Goal: Task Accomplishment & Management: Manage account settings

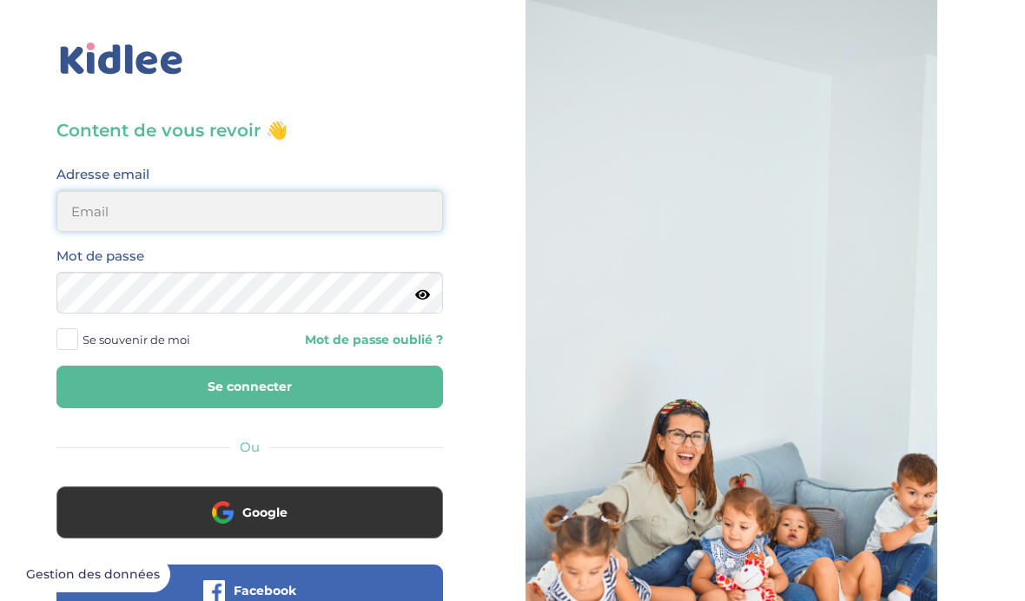
click at [165, 224] on input "email" at bounding box center [249, 211] width 387 height 42
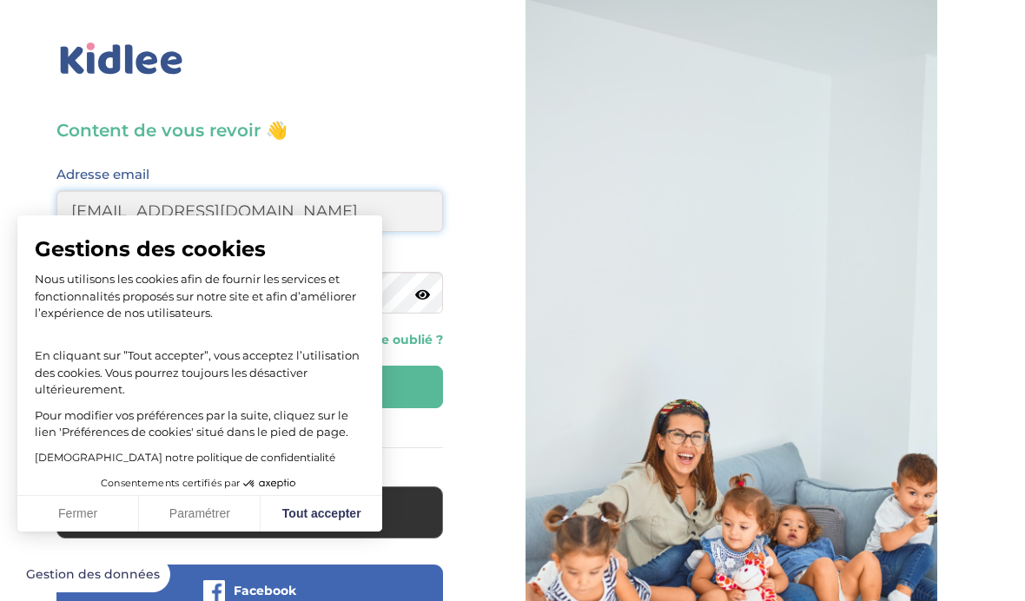
type input "[EMAIL_ADDRESS][DOMAIN_NAME]"
click at [319, 514] on button "Tout accepter" at bounding box center [322, 514] width 122 height 36
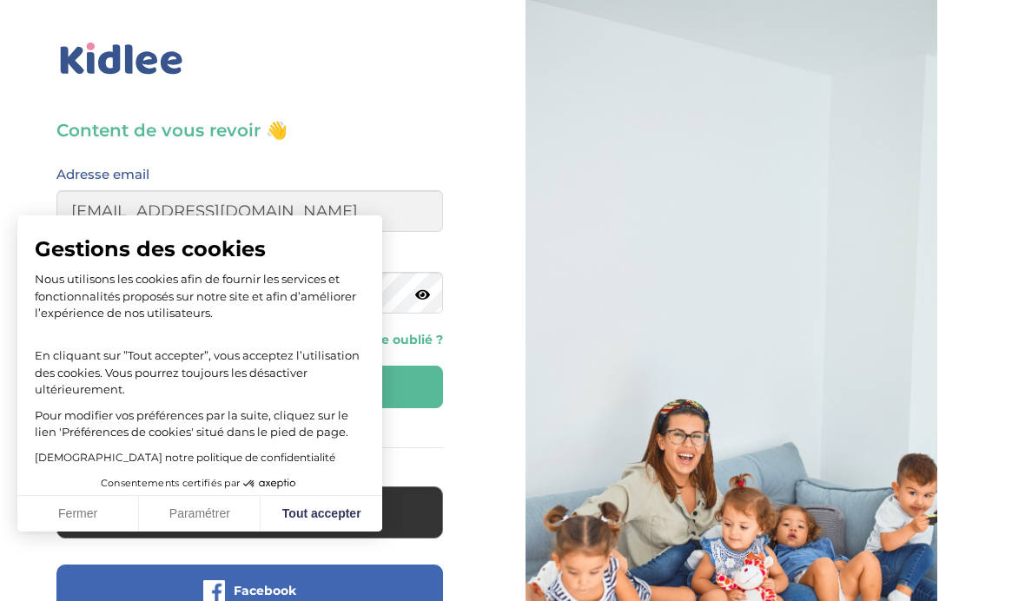
checkbox input "true"
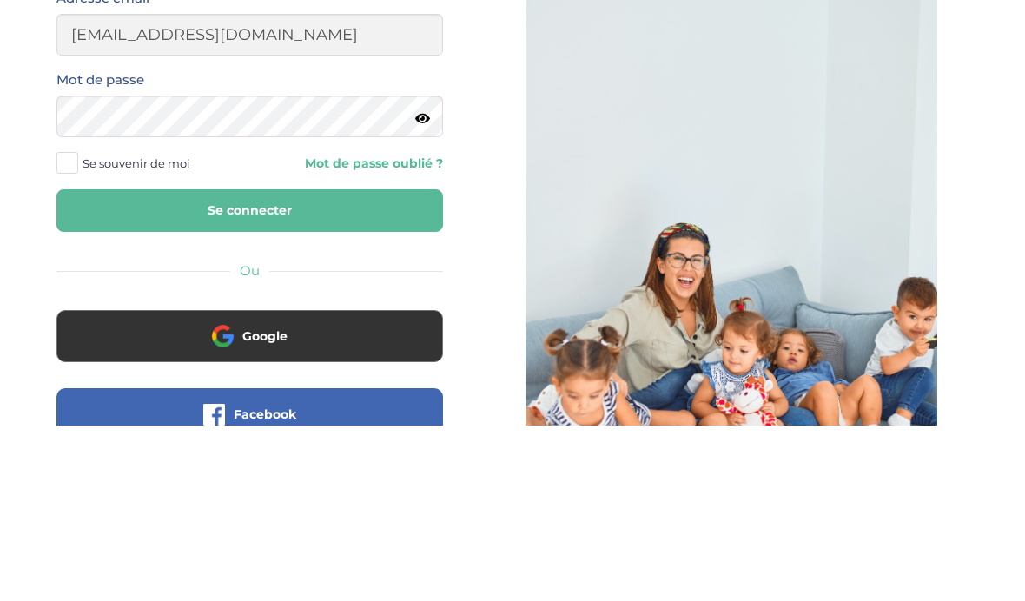
click at [207, 366] on button "Se connecter" at bounding box center [249, 387] width 387 height 43
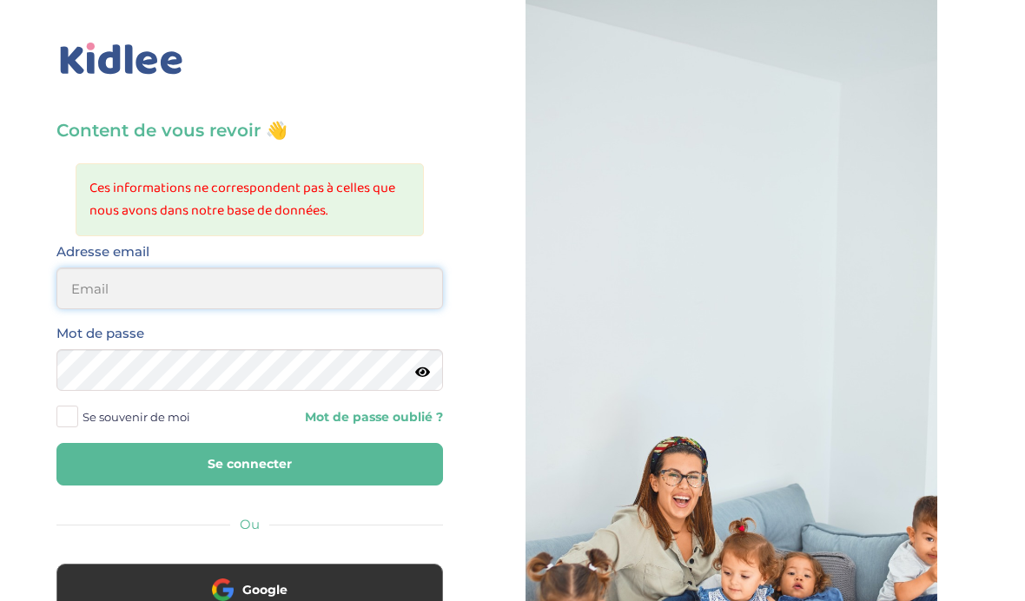
click at [217, 300] on input "email" at bounding box center [249, 289] width 387 height 42
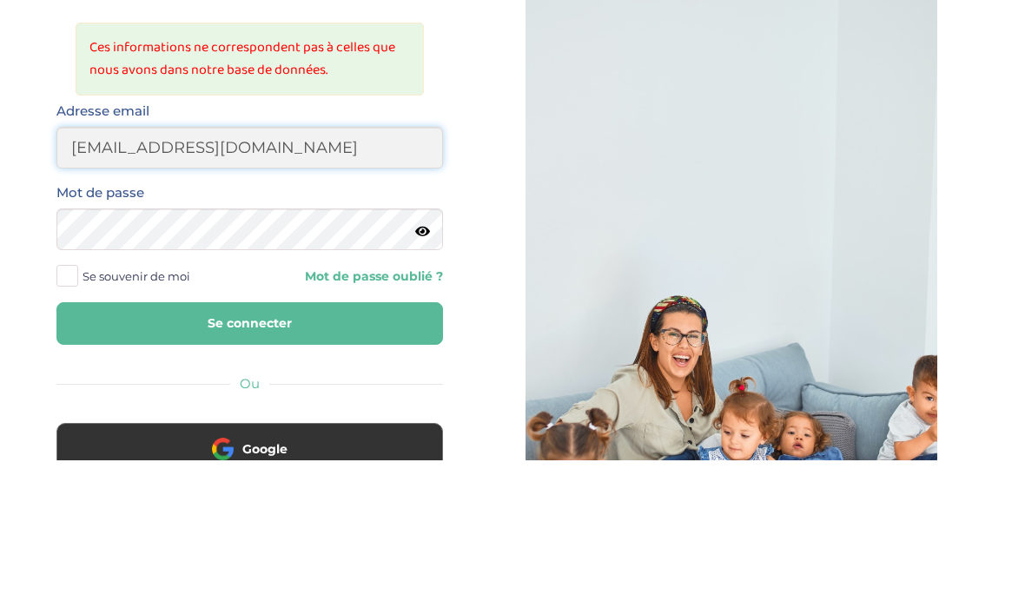
type input "[EMAIL_ADDRESS][DOMAIN_NAME]"
click at [249, 443] on button "Se connecter" at bounding box center [249, 464] width 387 height 43
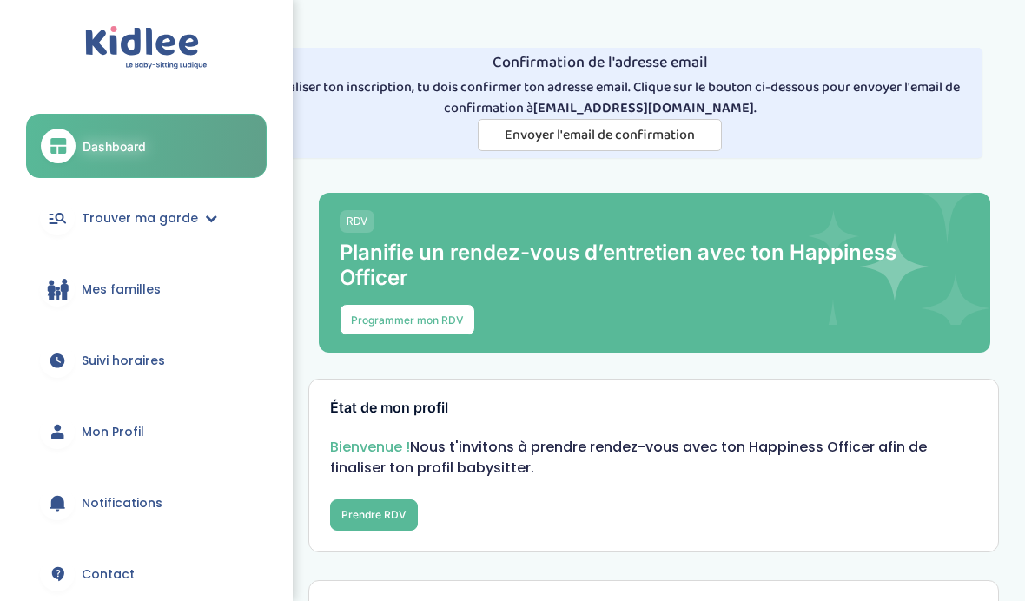
click at [3, 523] on div "Dashboard Trouver ma garde Mes recherches Candidatures en cours Candidatures va…" at bounding box center [146, 300] width 293 height 601
